Goal: Information Seeking & Learning: Learn about a topic

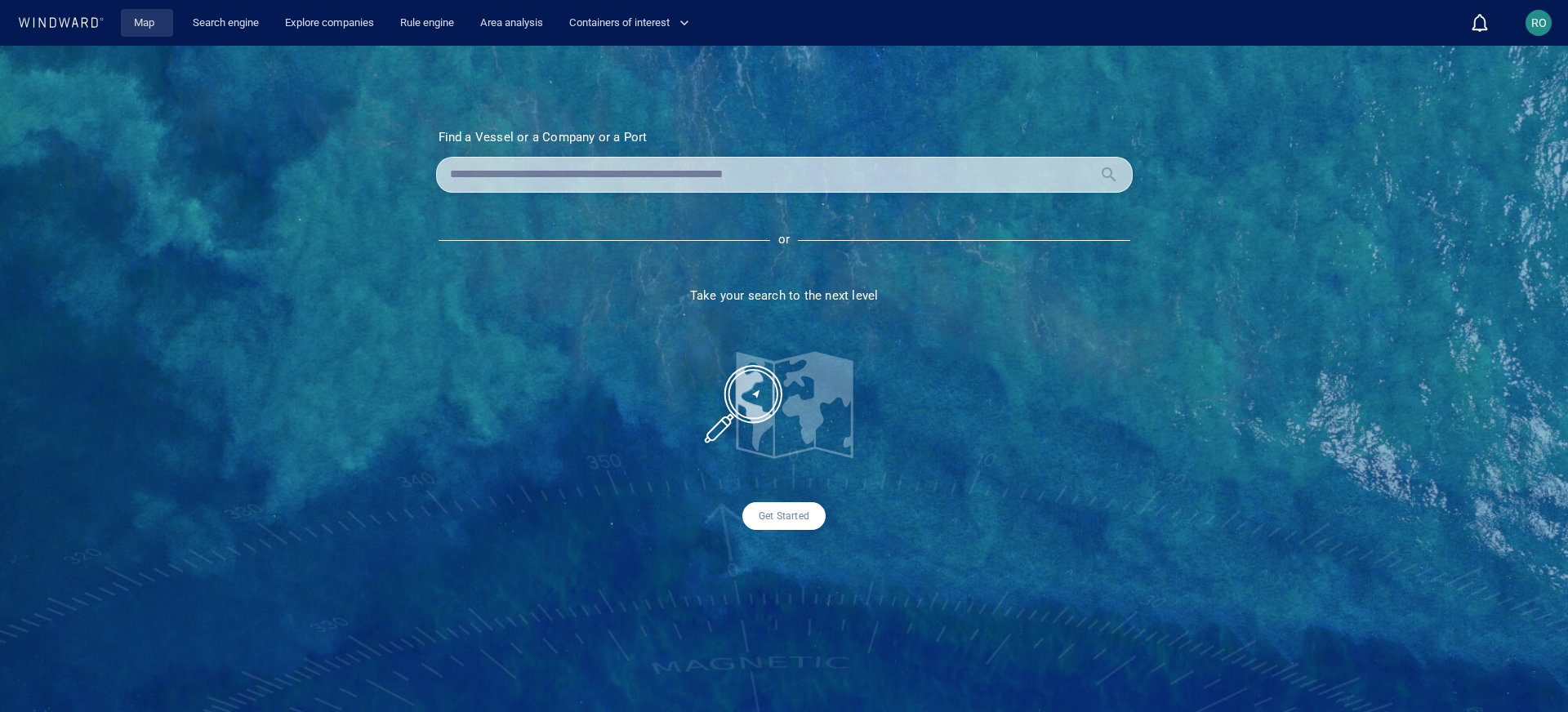
click at [153, 34] on link "Map" at bounding box center [147, 23] width 39 height 29
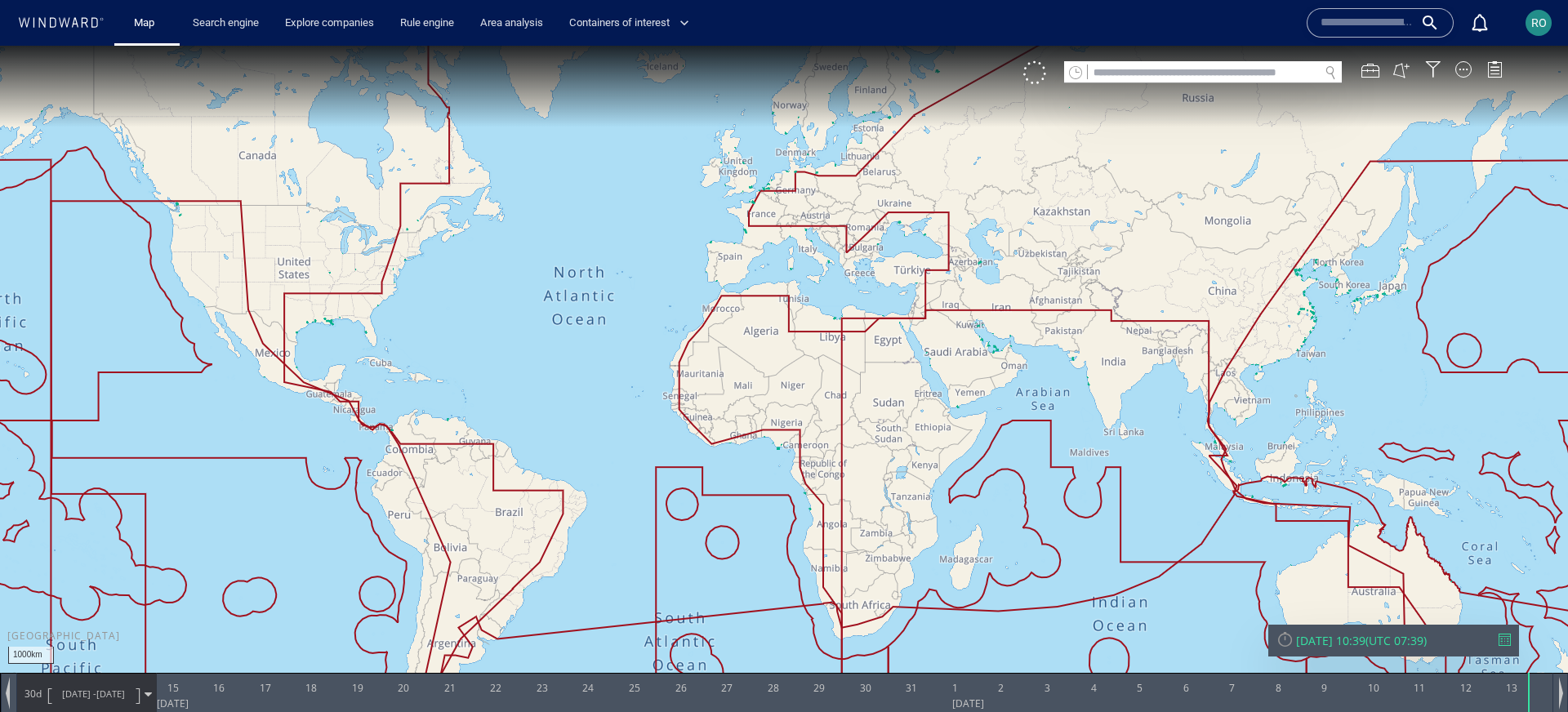
drag, startPoint x: 1166, startPoint y: 447, endPoint x: 1052, endPoint y: 470, distance: 116.3
click at [1052, 470] on canvas "Map" at bounding box center [784, 370] width 1568 height 651
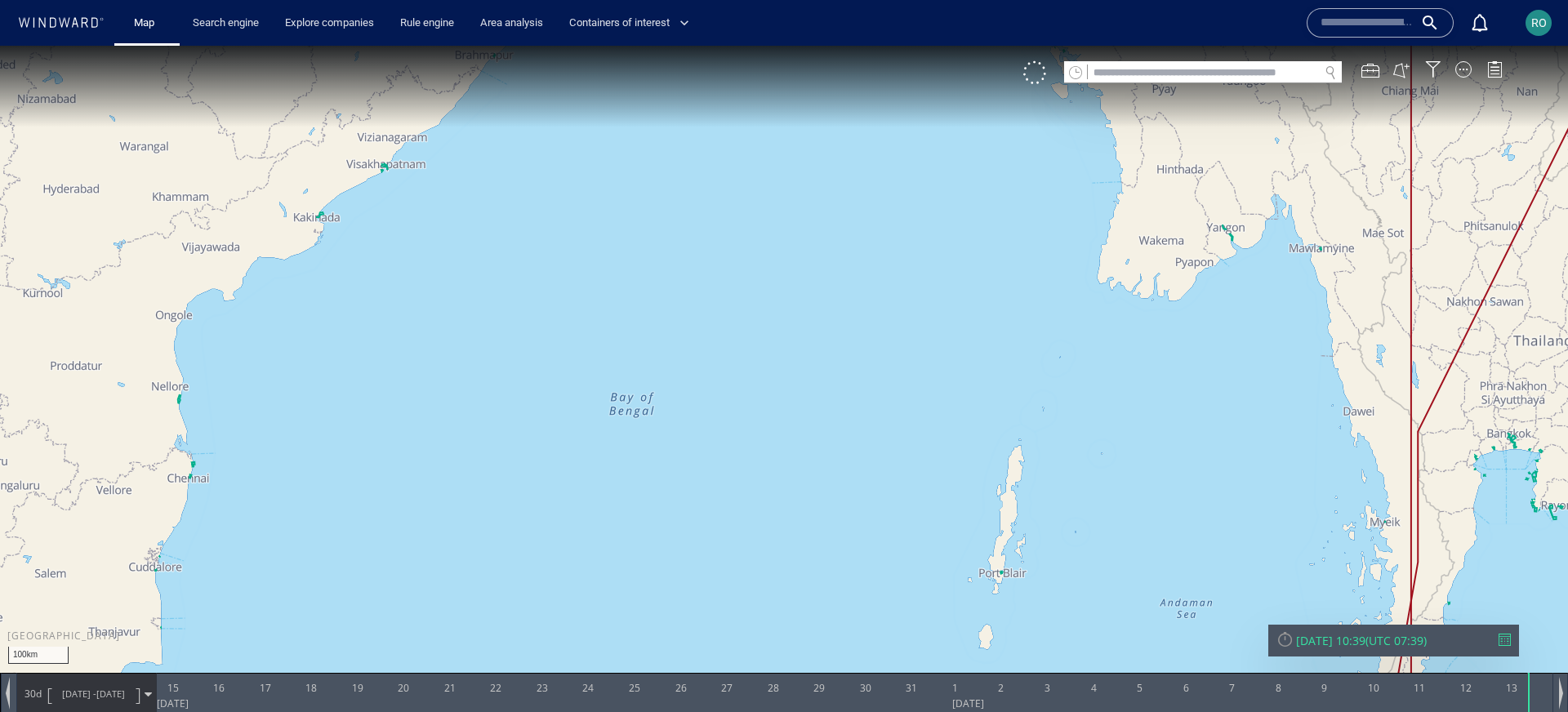
drag, startPoint x: 1119, startPoint y: 421, endPoint x: 903, endPoint y: 411, distance: 216.2
click at [903, 411] on canvas "Map" at bounding box center [784, 370] width 1568 height 651
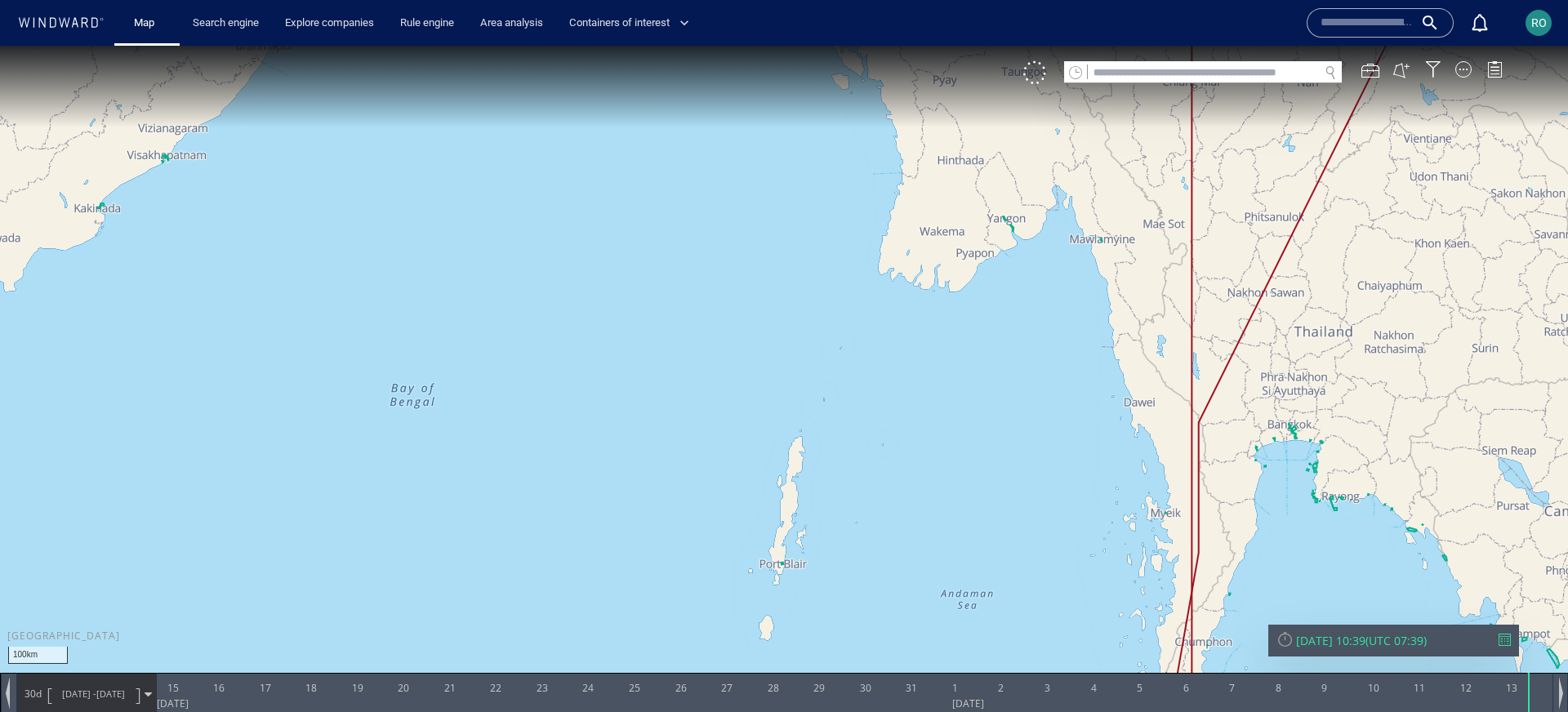
drag, startPoint x: 903, startPoint y: 411, endPoint x: 848, endPoint y: 186, distance: 231.6
click at [848, 186] on canvas "Map" at bounding box center [784, 370] width 1568 height 651
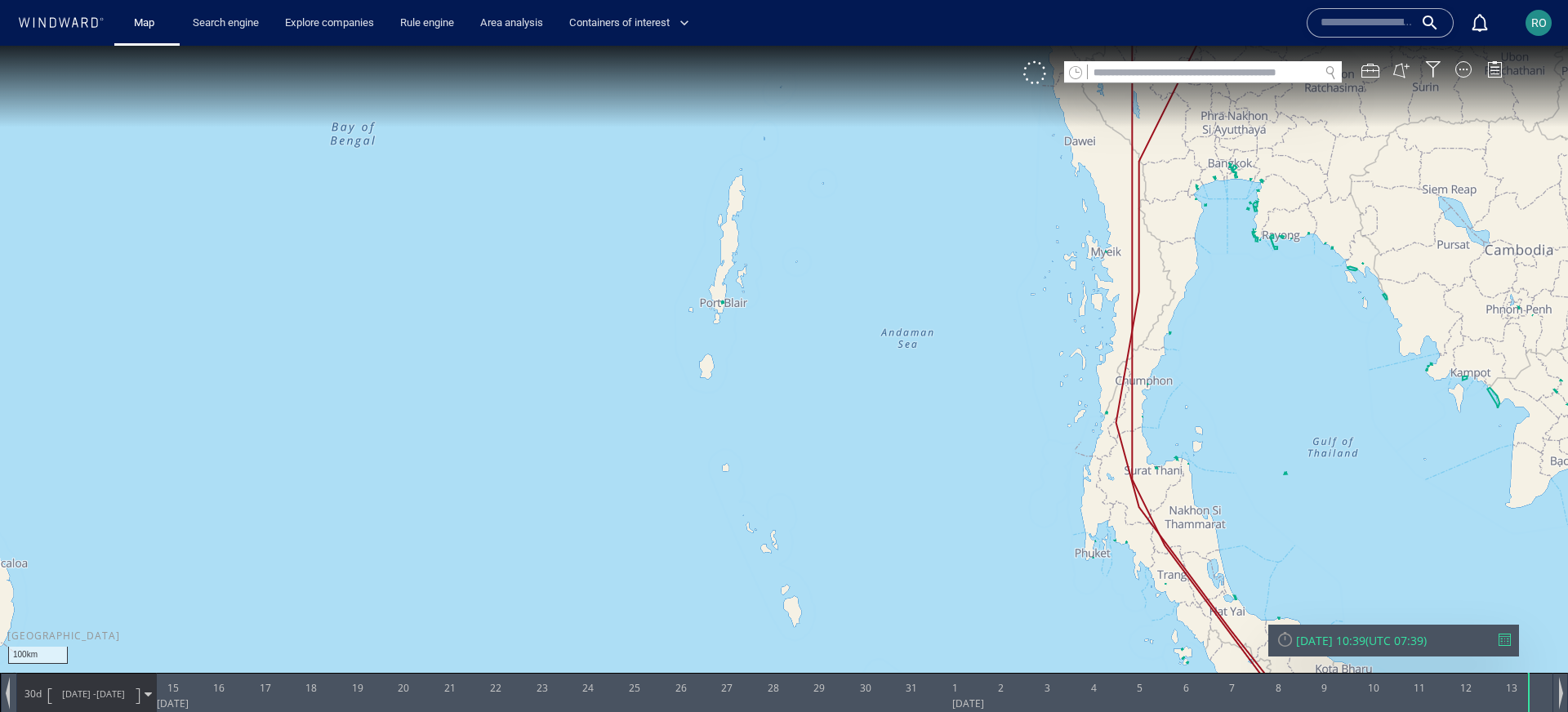
drag, startPoint x: 960, startPoint y: 303, endPoint x: 890, endPoint y: 204, distance: 121.2
click at [890, 204] on canvas "Map" at bounding box center [784, 370] width 1568 height 651
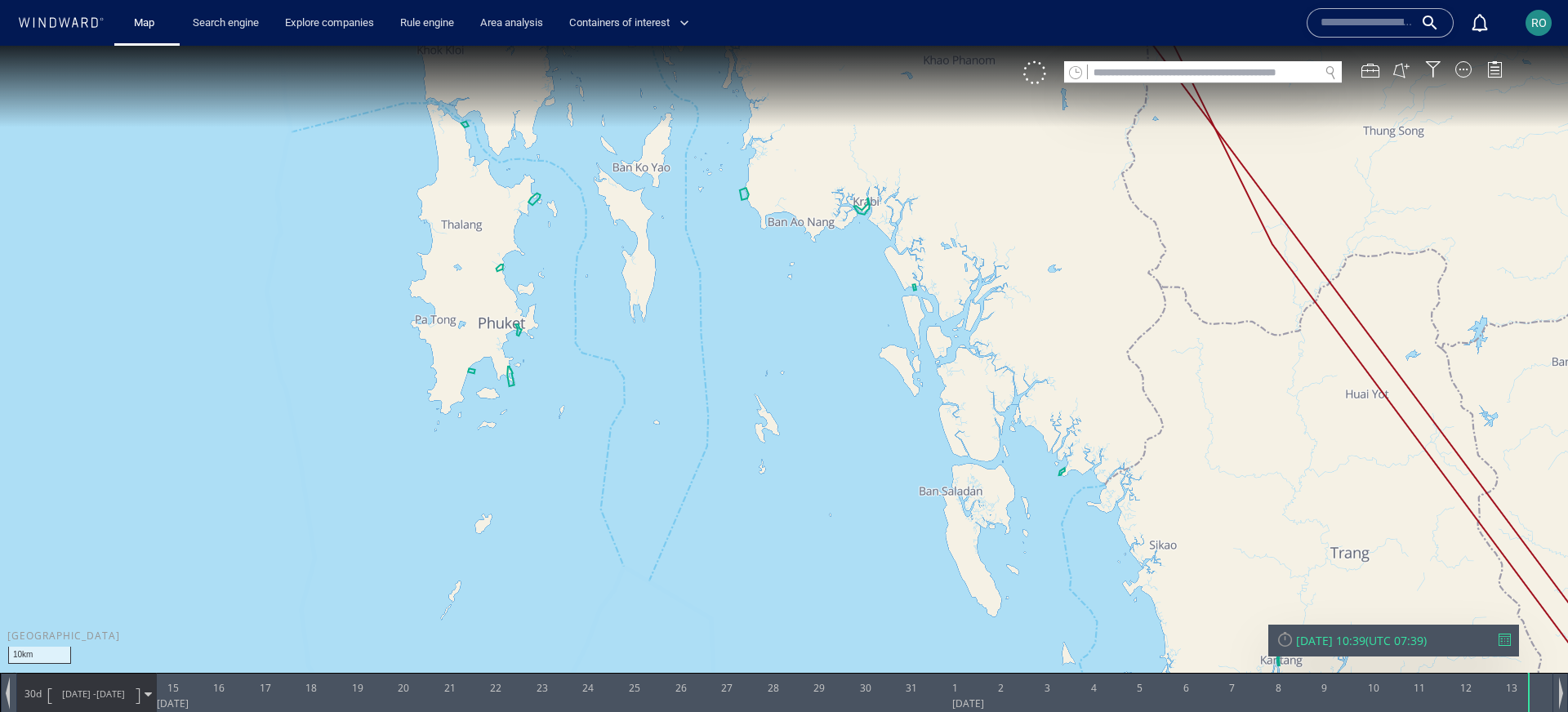
click at [1471, 74] on div "VM" at bounding box center [1271, 73] width 496 height 23
click at [1462, 72] on div at bounding box center [1464, 70] width 17 height 17
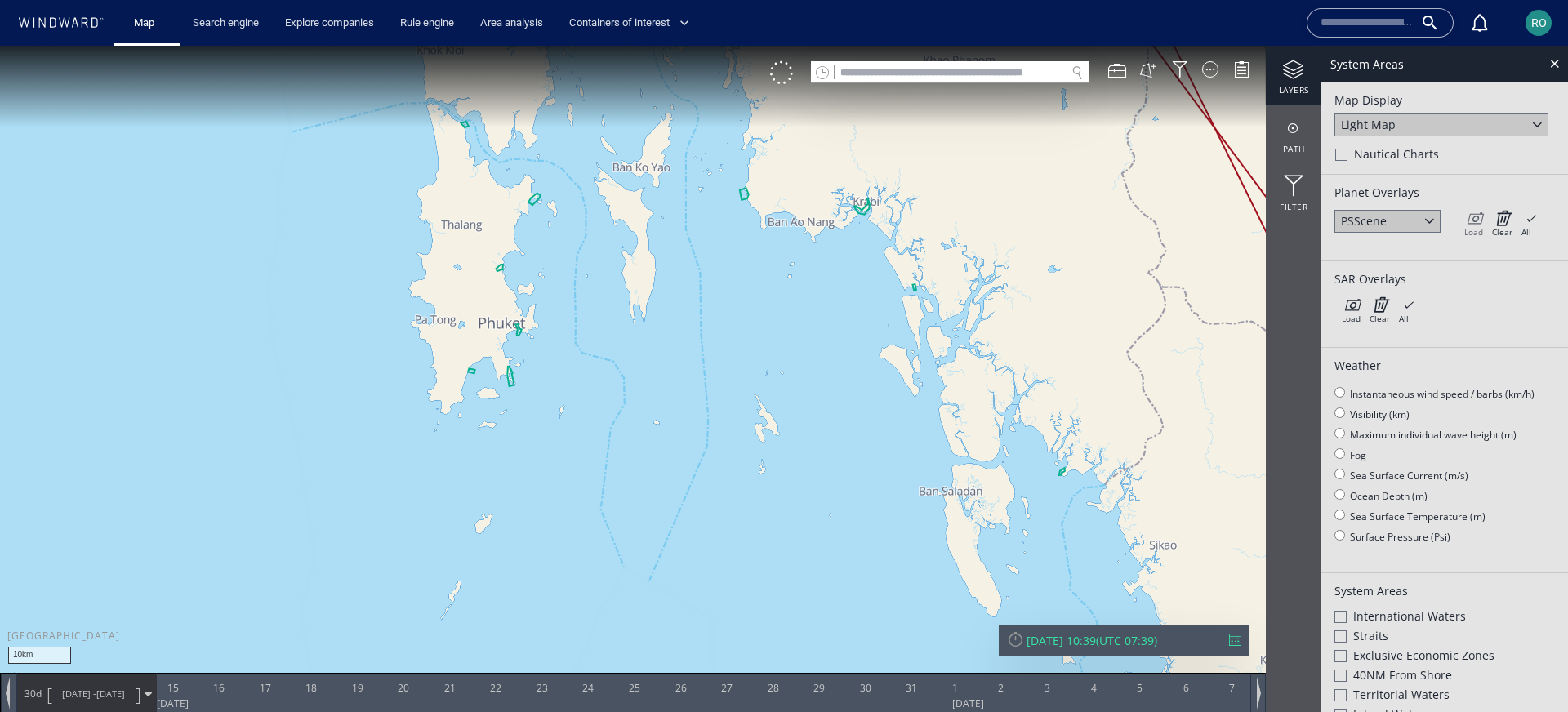
click at [1474, 217] on icon at bounding box center [1474, 219] width 19 height 17
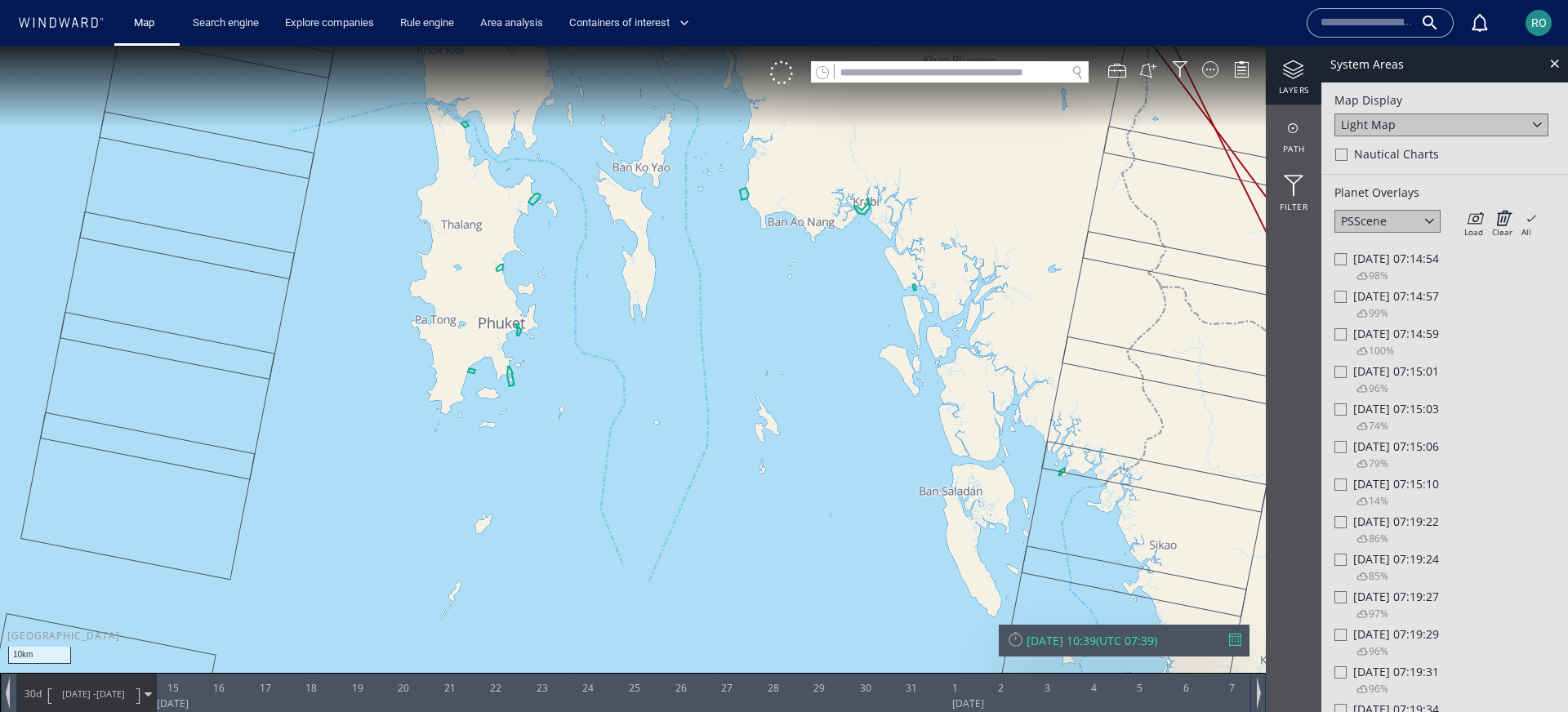
click at [1096, 636] on div "[DATE] 10:39" at bounding box center [1061, 640] width 70 height 16
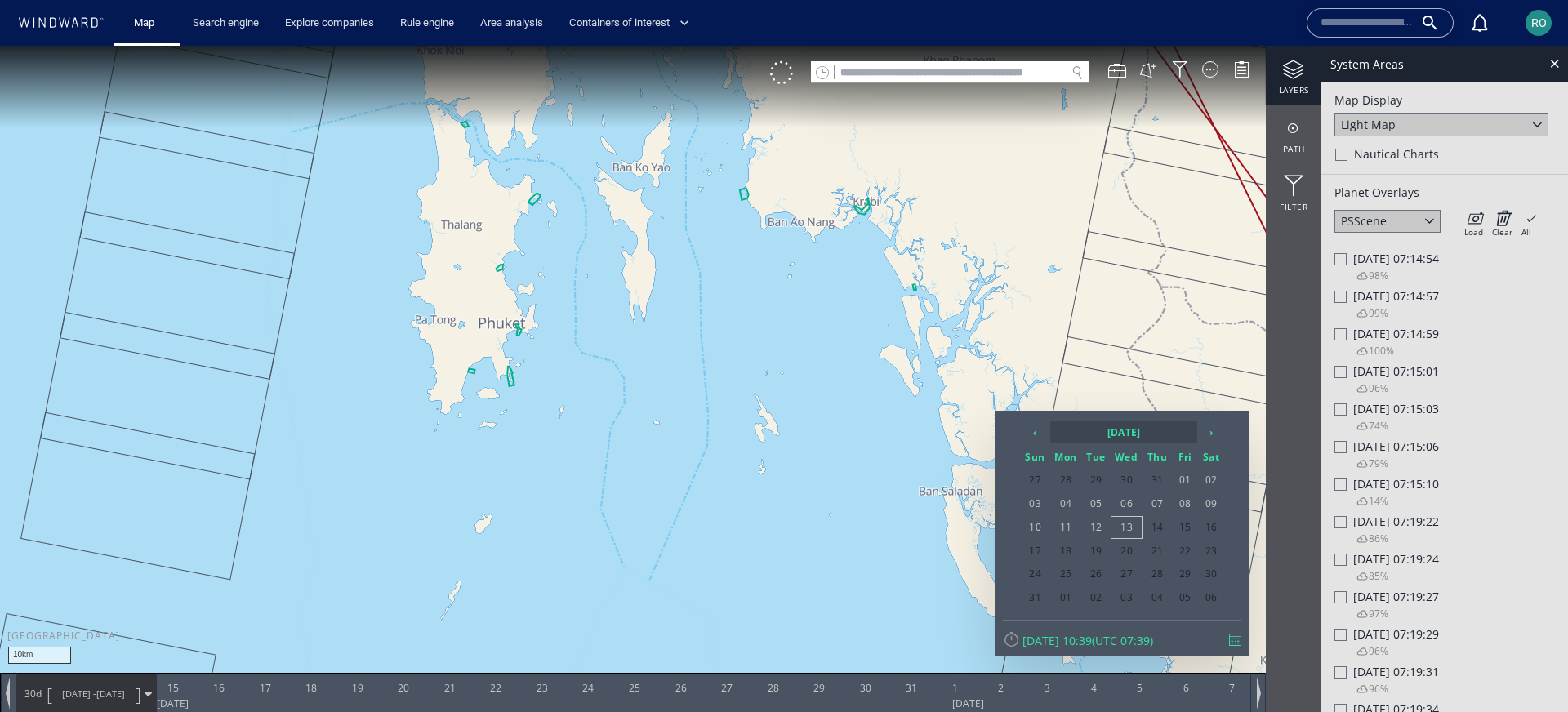
click at [1106, 431] on th "[DATE]" at bounding box center [1124, 432] width 147 height 23
click at [1106, 431] on th "2025" at bounding box center [1115, 432] width 127 height 23
click at [1139, 481] on span "2022" at bounding box center [1136, 472] width 39 height 44
click at [1139, 481] on span "Mar" at bounding box center [1136, 472] width 39 height 44
click at [1128, 478] on span "02" at bounding box center [1127, 480] width 31 height 21
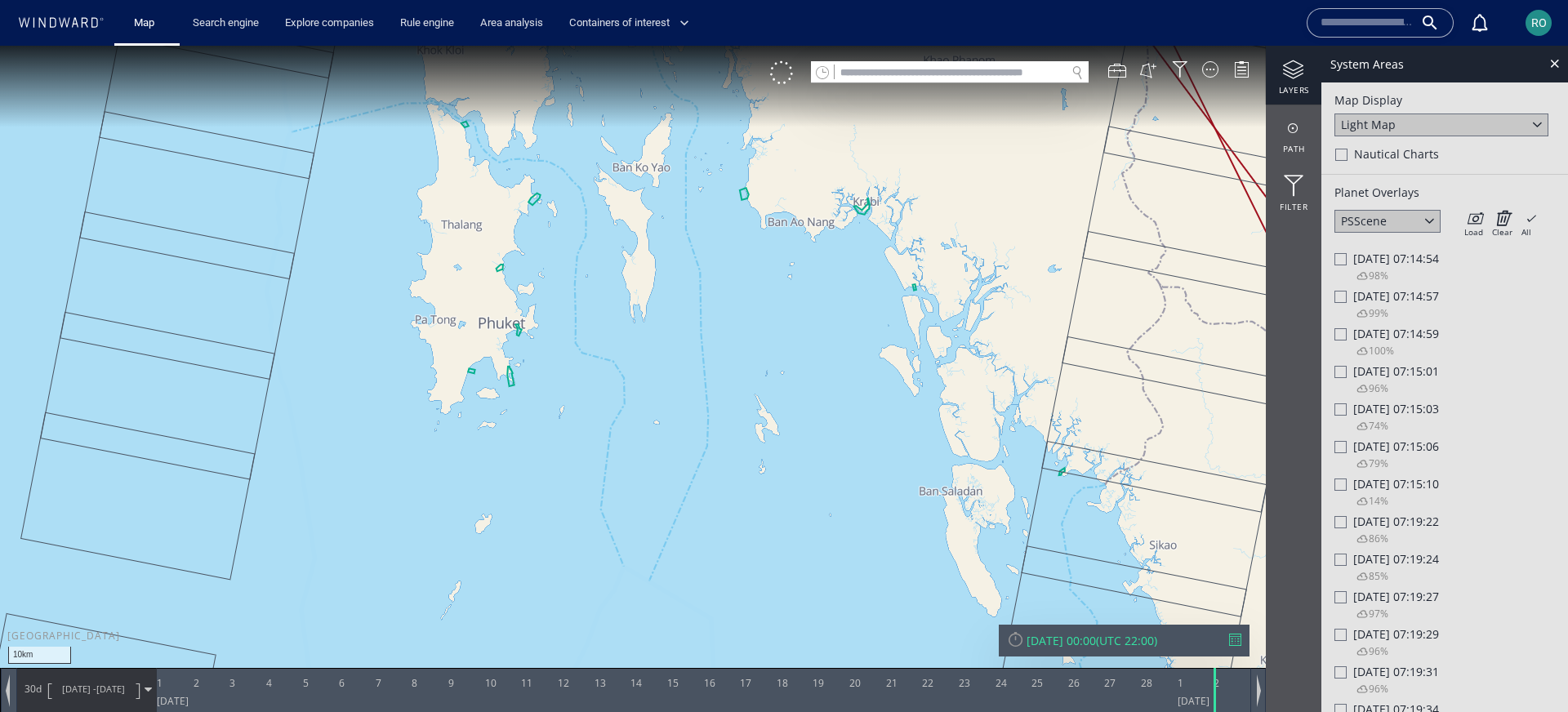
click at [1346, 671] on div at bounding box center [1340, 672] width 12 height 12
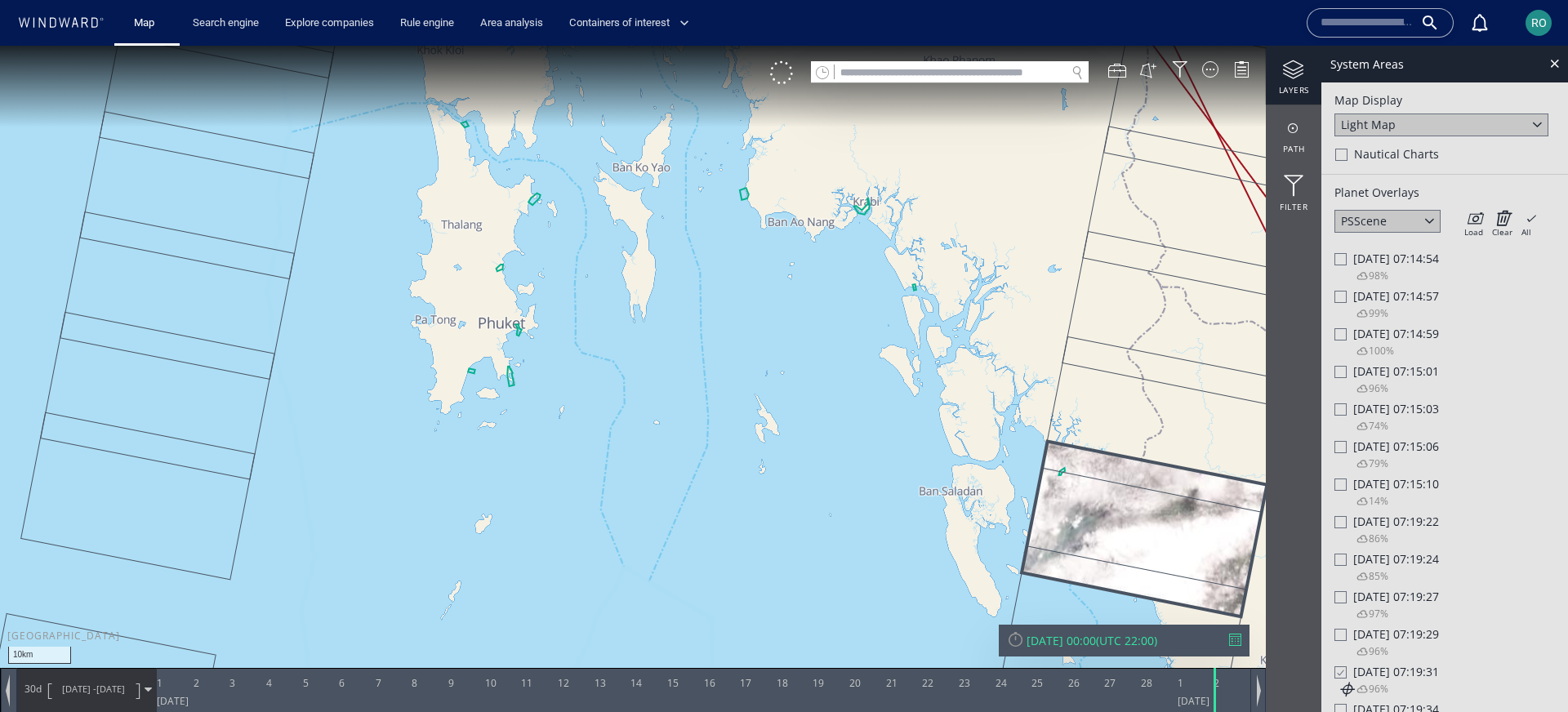
click at [1346, 671] on div at bounding box center [1339, 672] width 12 height 14
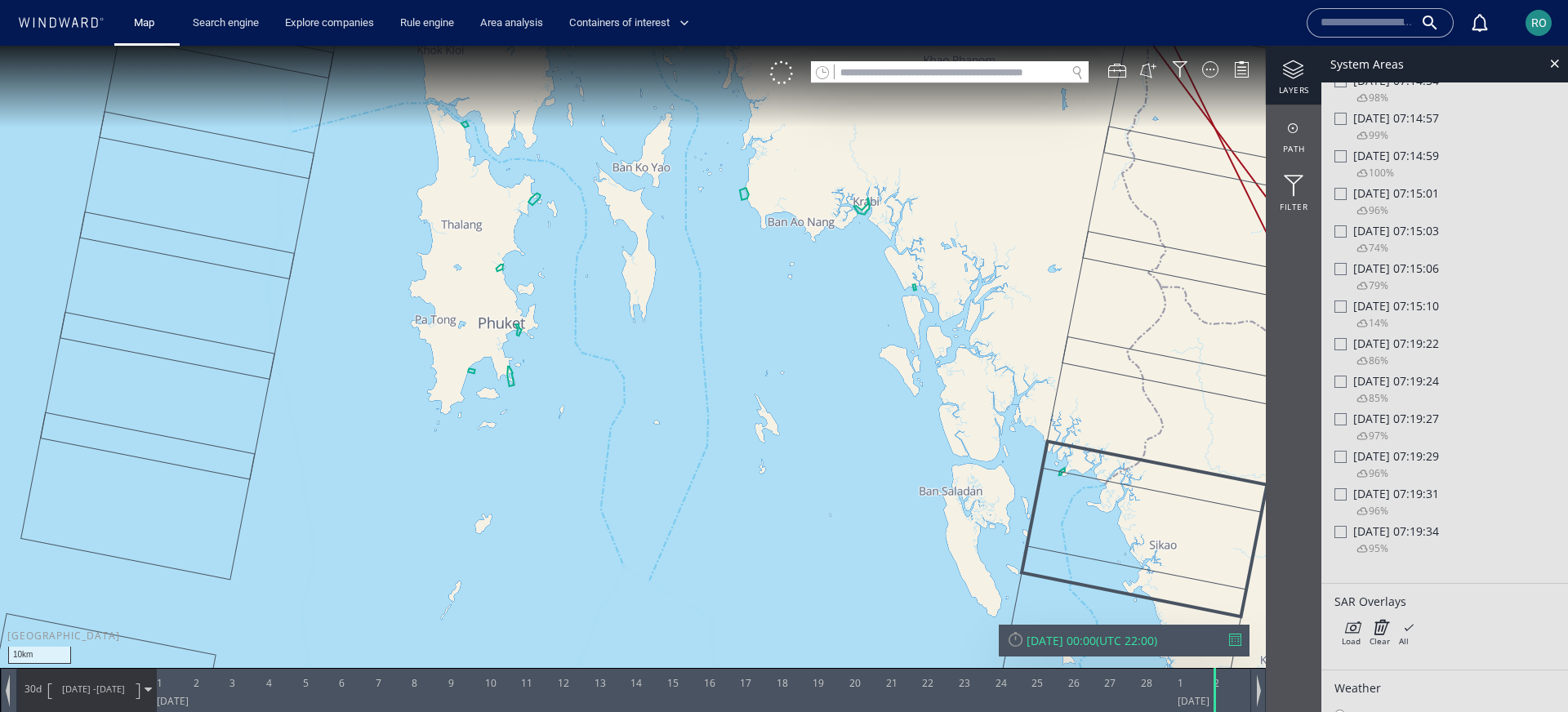
scroll to position [192, 0]
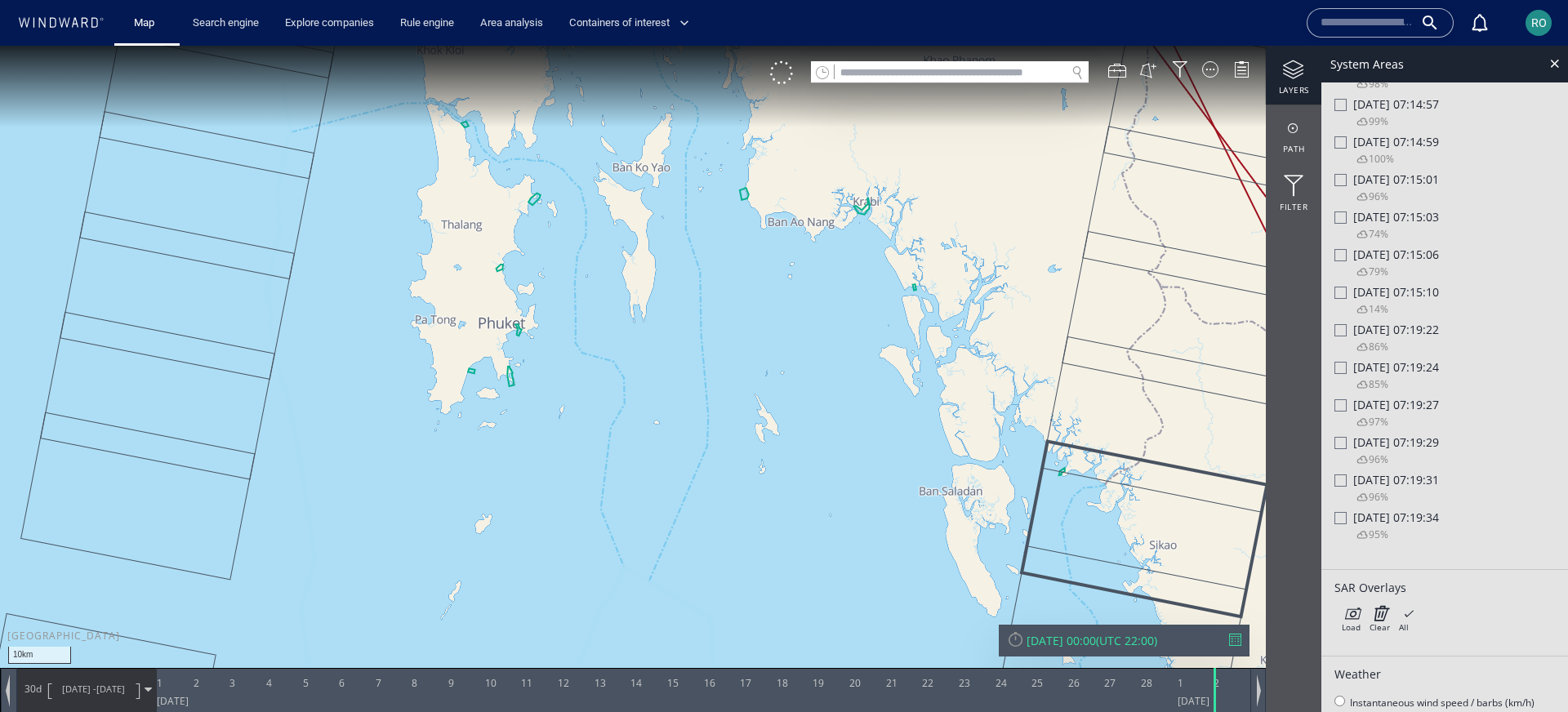
click at [1341, 516] on div at bounding box center [1340, 517] width 12 height 12
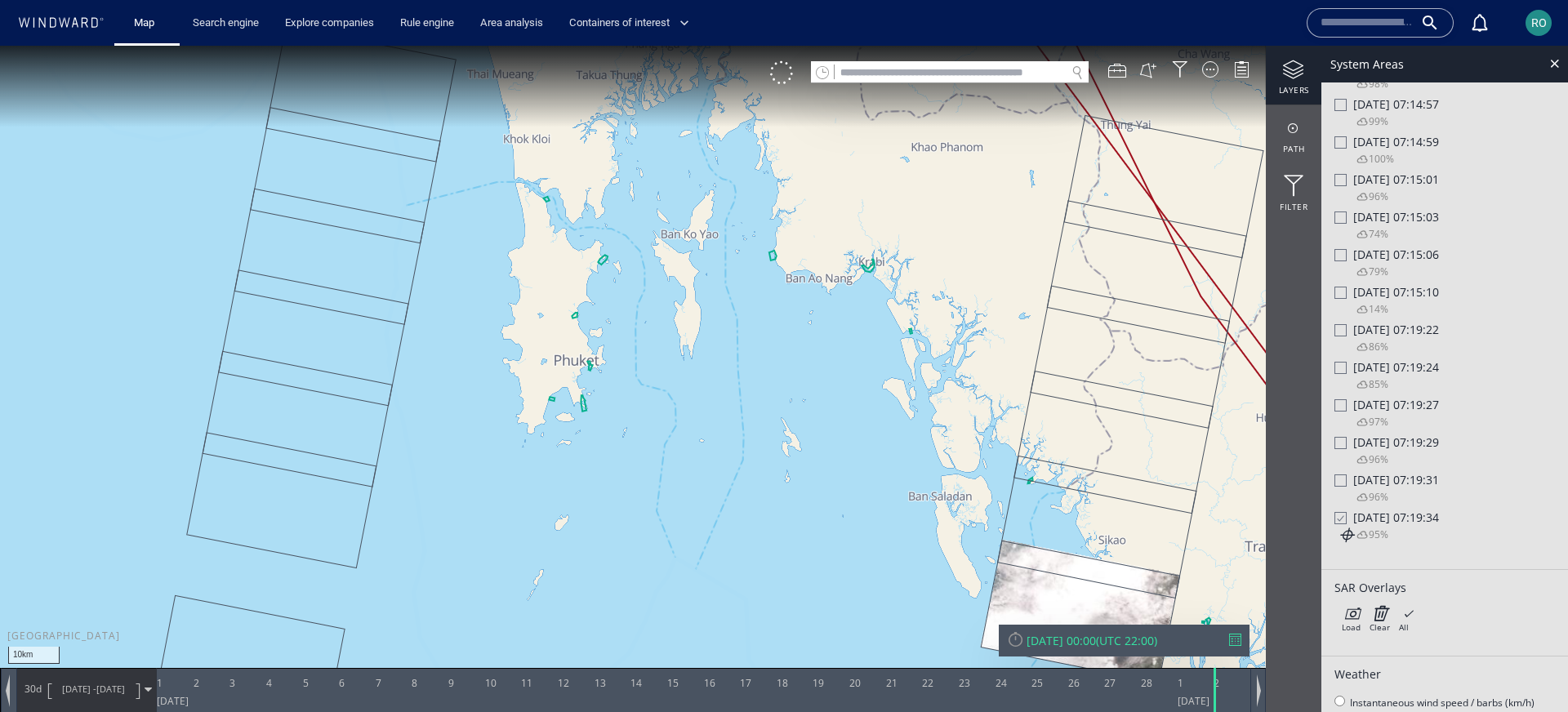
click at [1337, 520] on div at bounding box center [1339, 517] width 12 height 14
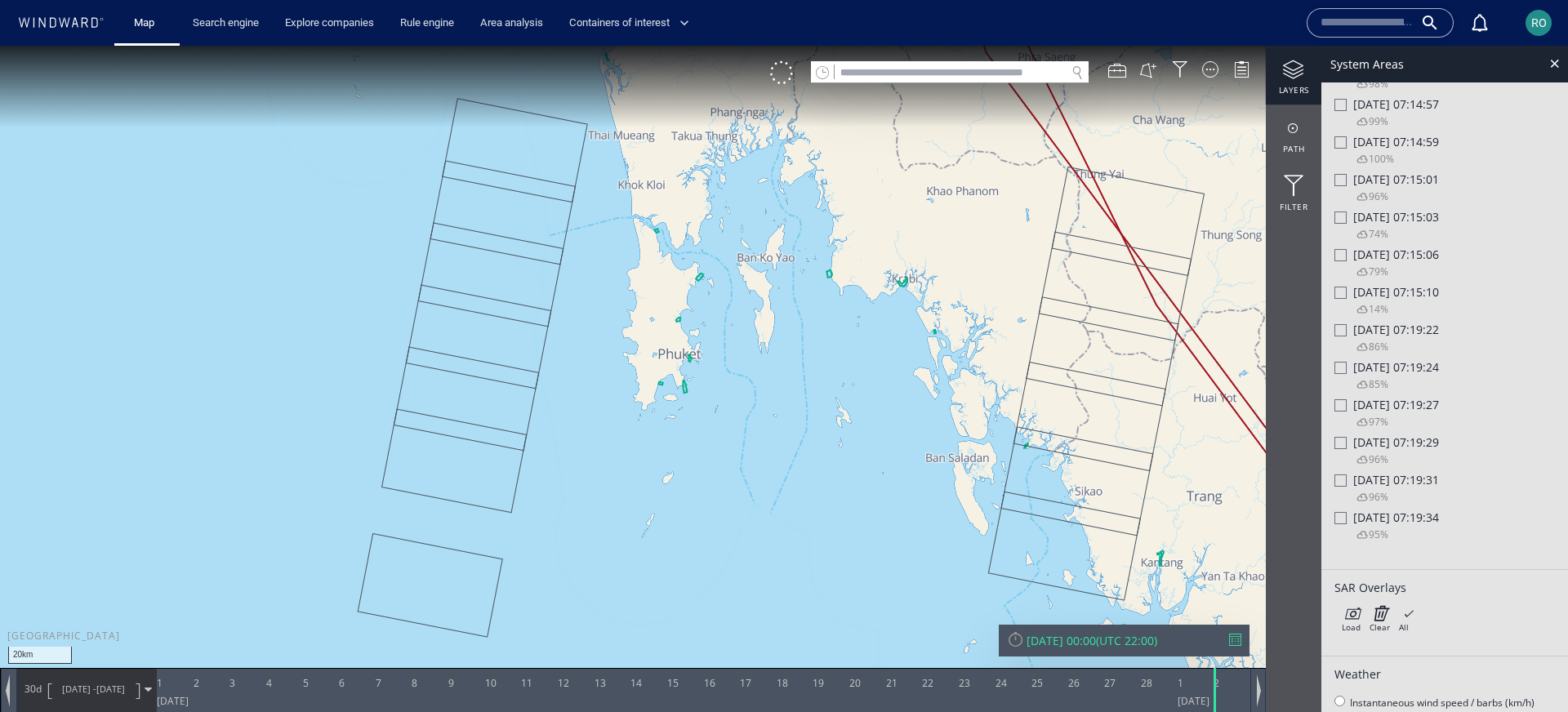
drag, startPoint x: 1012, startPoint y: 333, endPoint x: 891, endPoint y: 430, distance: 155.1
click at [891, 430] on canvas "Map" at bounding box center [784, 370] width 1568 height 651
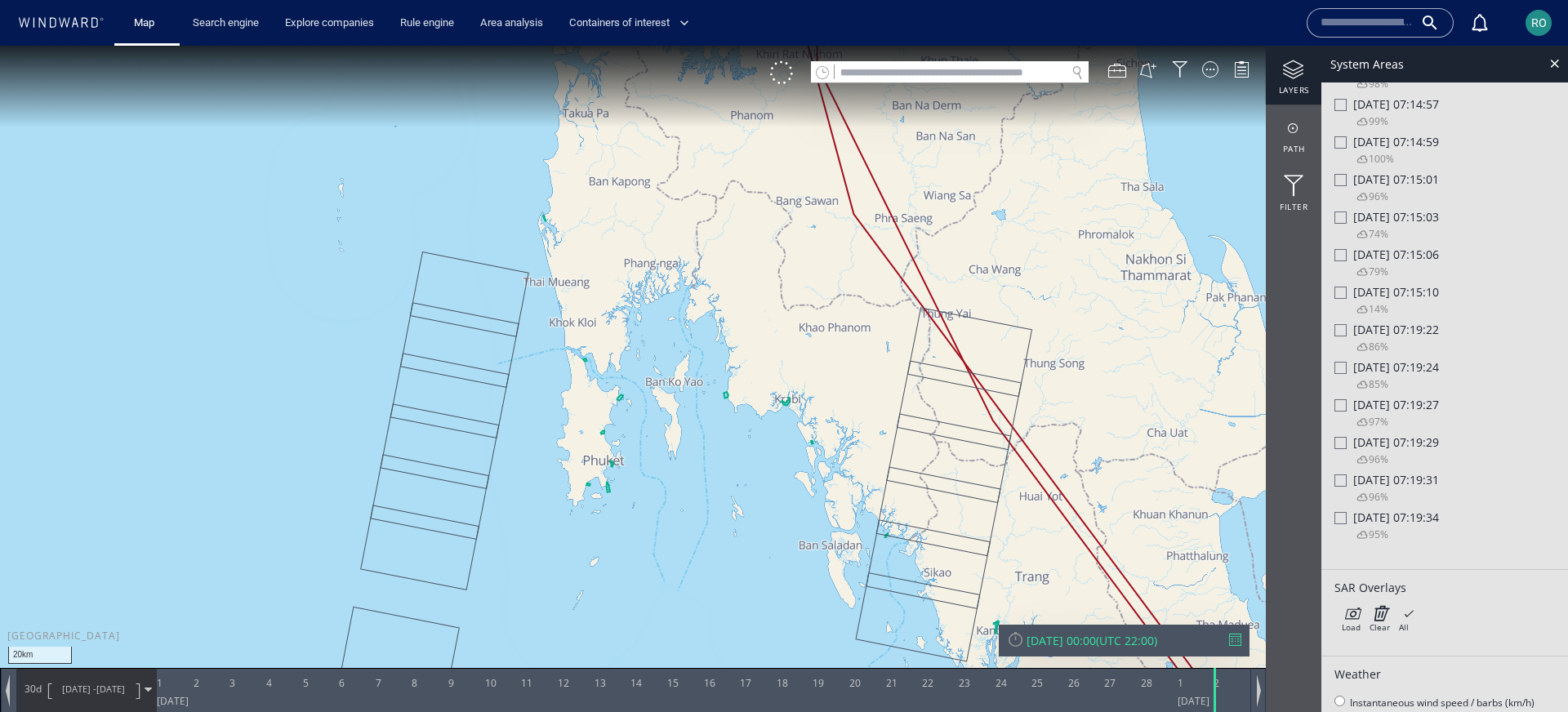
click at [1546, 23] on div "RO" at bounding box center [1539, 23] width 26 height 26
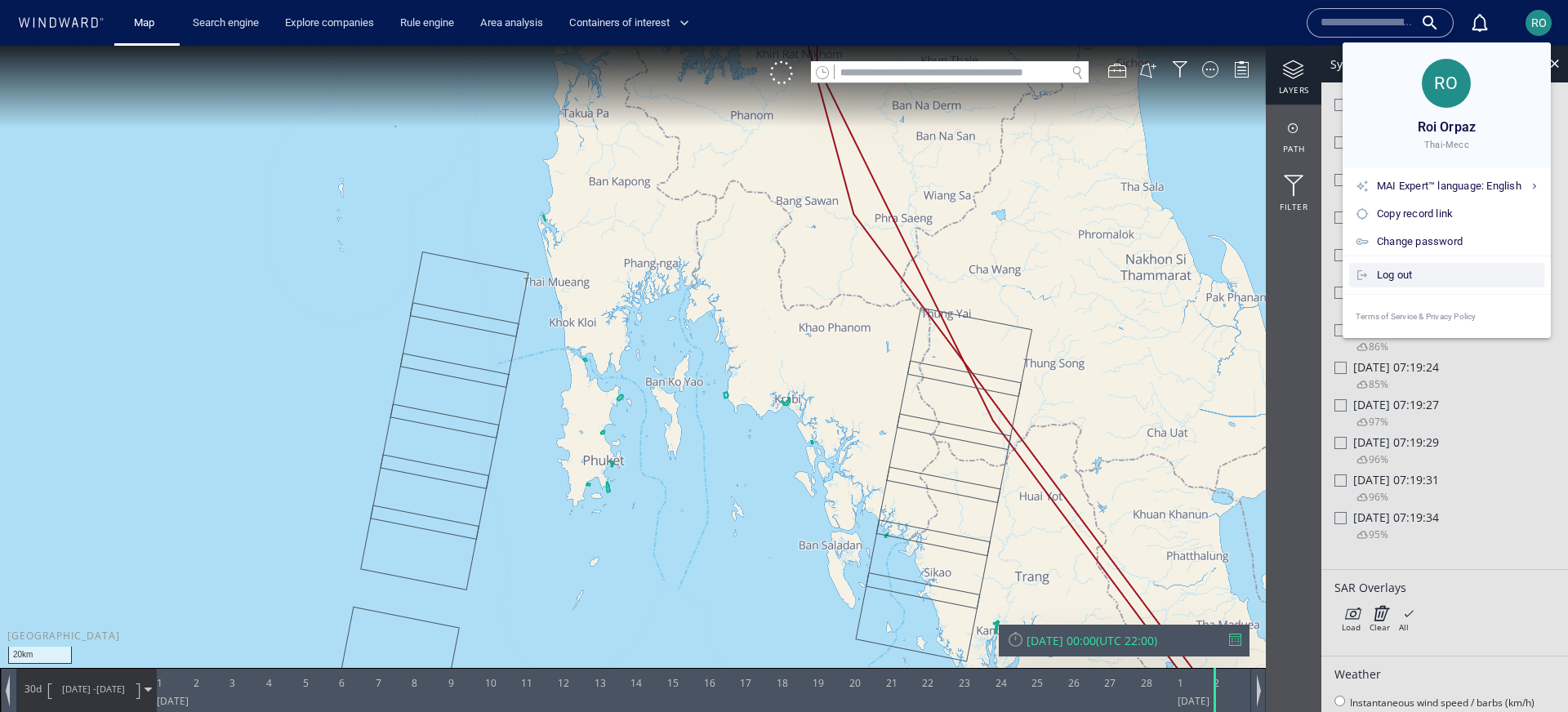
click at [1380, 274] on div "Log out" at bounding box center [1457, 275] width 161 height 18
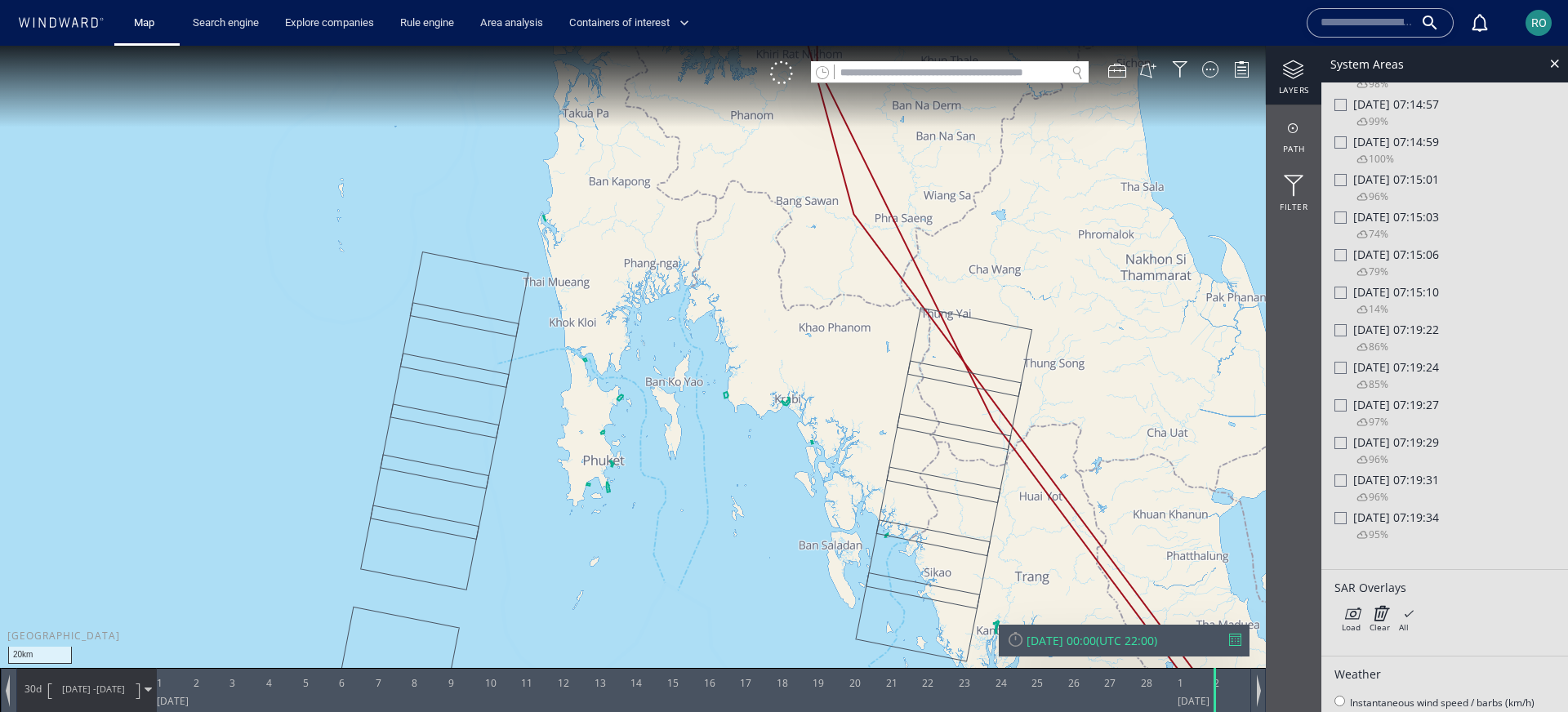
click at [1100, 655] on div "[DATE] 00:00 ( UTC 22:00 )" at bounding box center [1123, 640] width 250 height 32
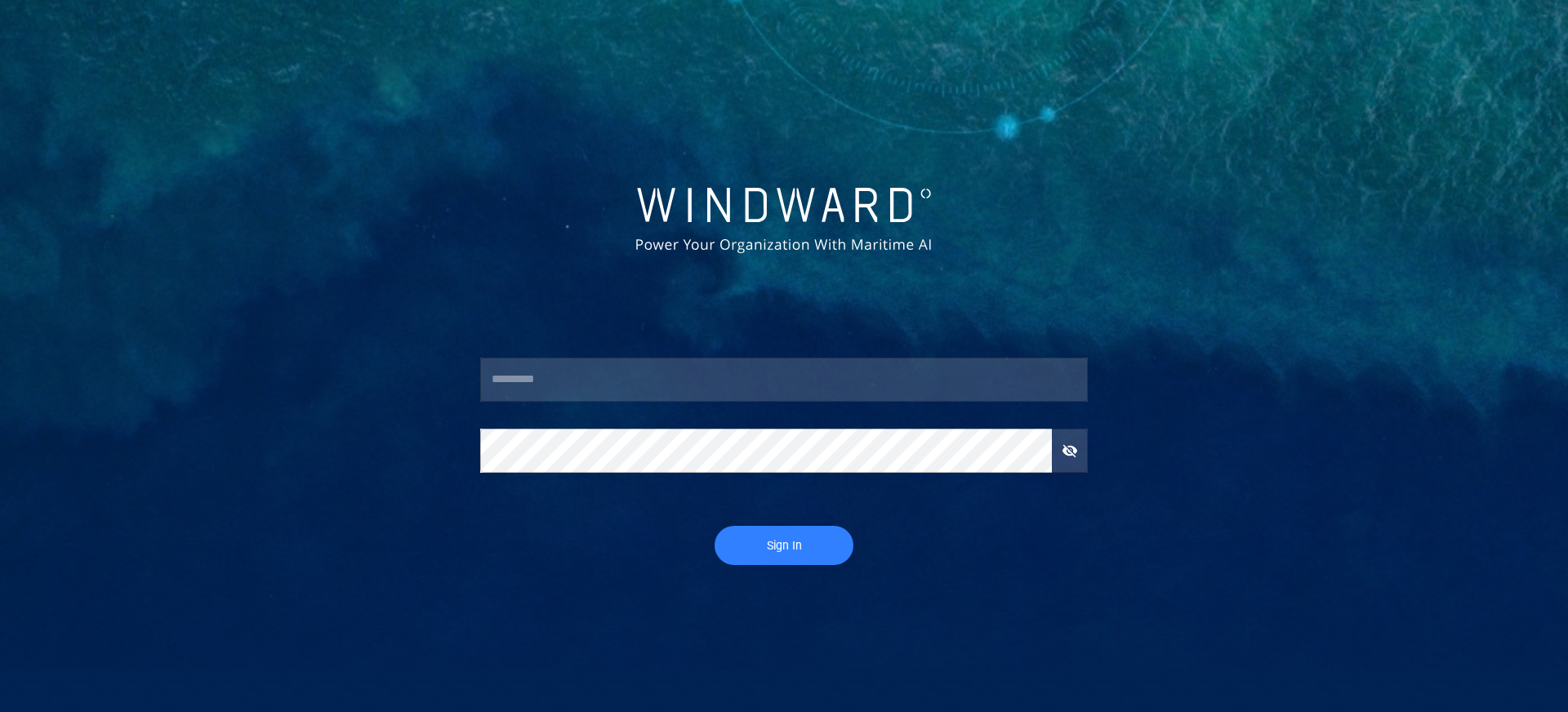
type input "********"
click at [1094, 630] on body "******** ​ ​ Sign In" at bounding box center [784, 356] width 1568 height 712
